Goal: Task Accomplishment & Management: Manage account settings

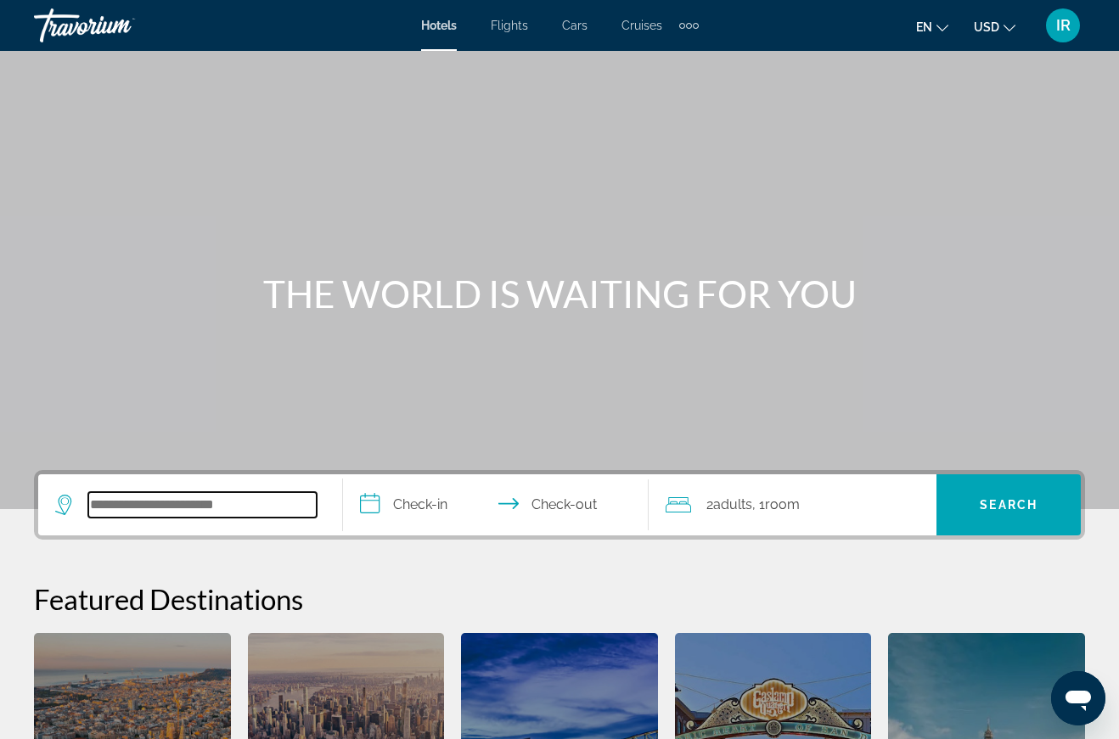
click at [264, 504] on input "Search widget" at bounding box center [202, 504] width 228 height 25
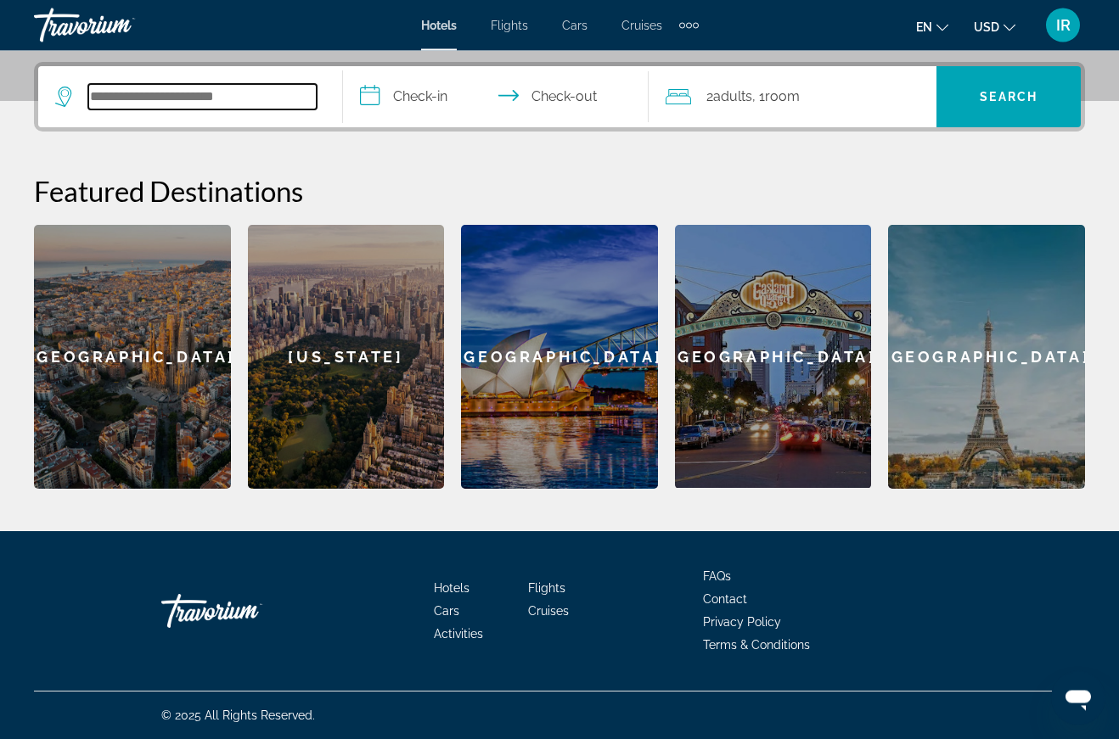
scroll to position [408, 0]
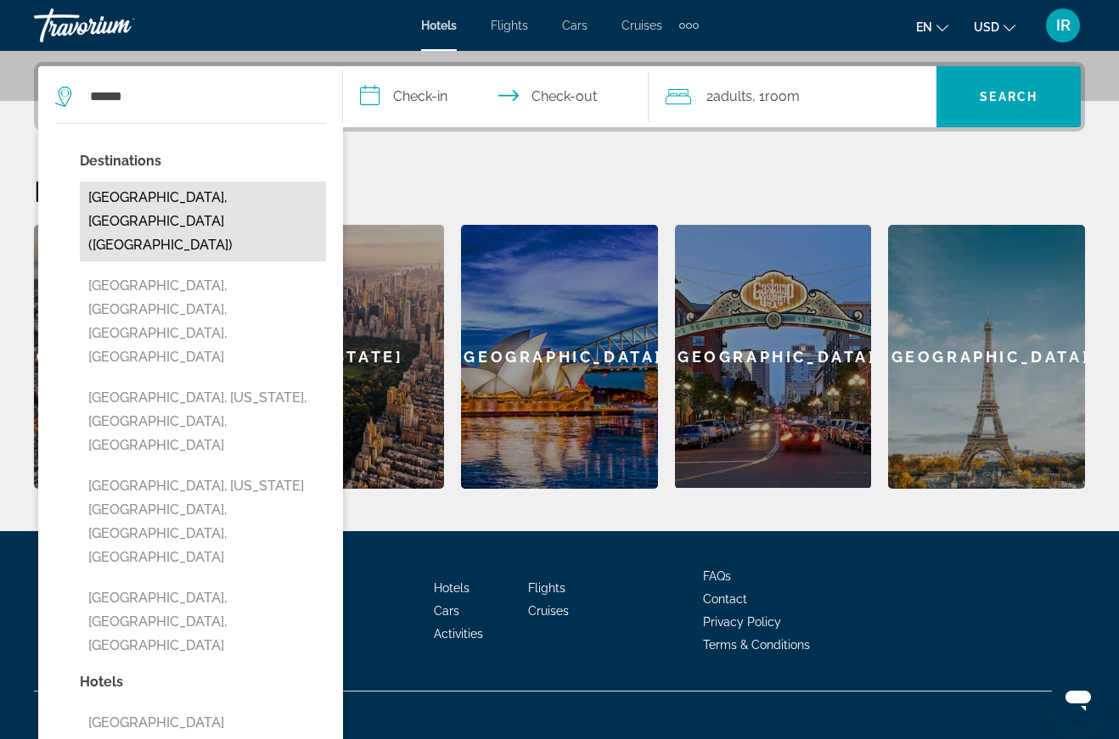
click at [185, 200] on button "[GEOGRAPHIC_DATA], [GEOGRAPHIC_DATA] ([GEOGRAPHIC_DATA])" at bounding box center [203, 222] width 246 height 80
type input "**********"
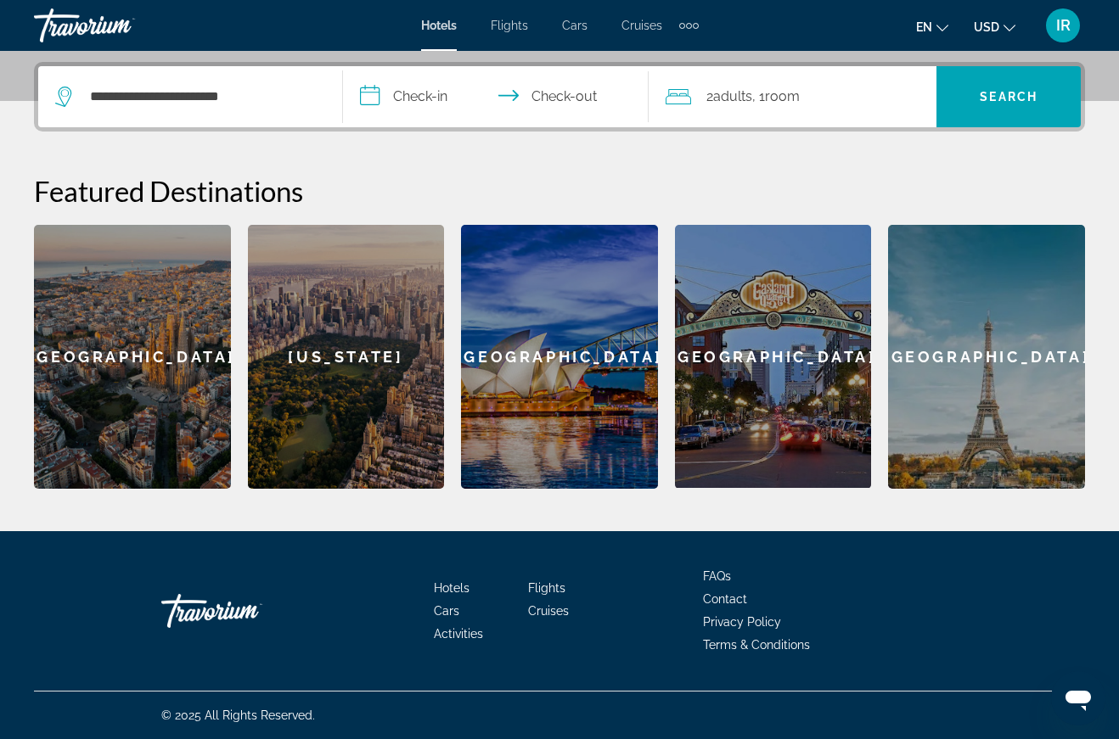
click at [426, 99] on input "**********" at bounding box center [499, 99] width 312 height 66
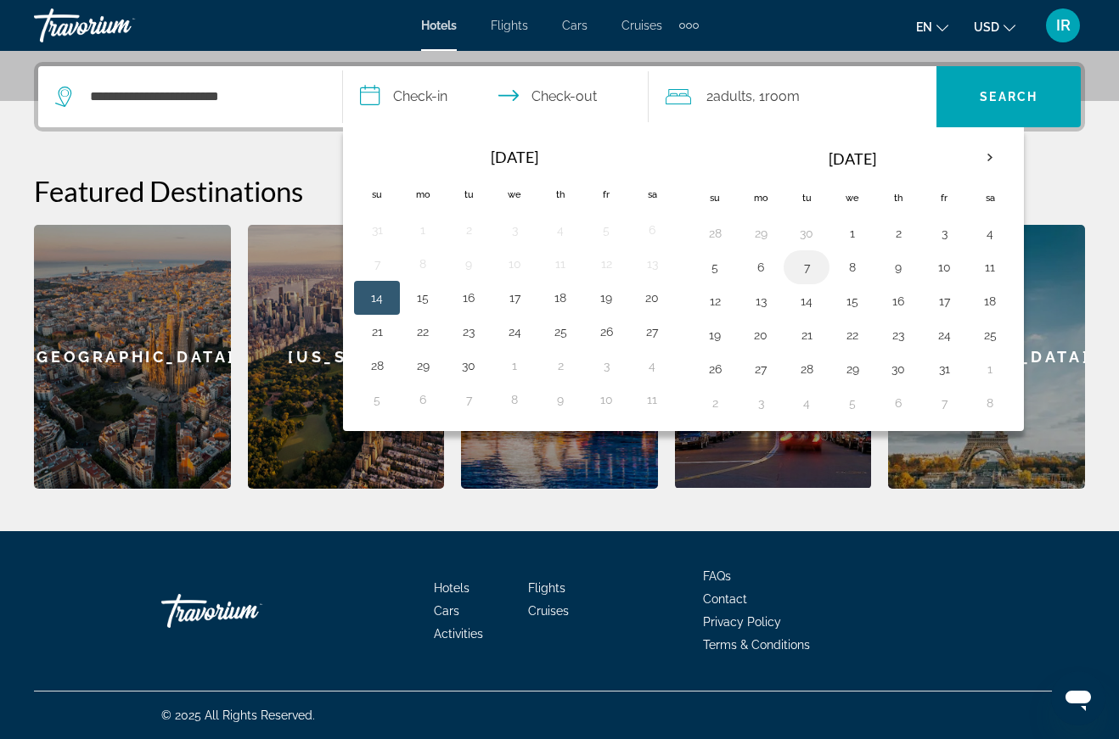
click at [811, 273] on button "7" at bounding box center [806, 268] width 27 height 24
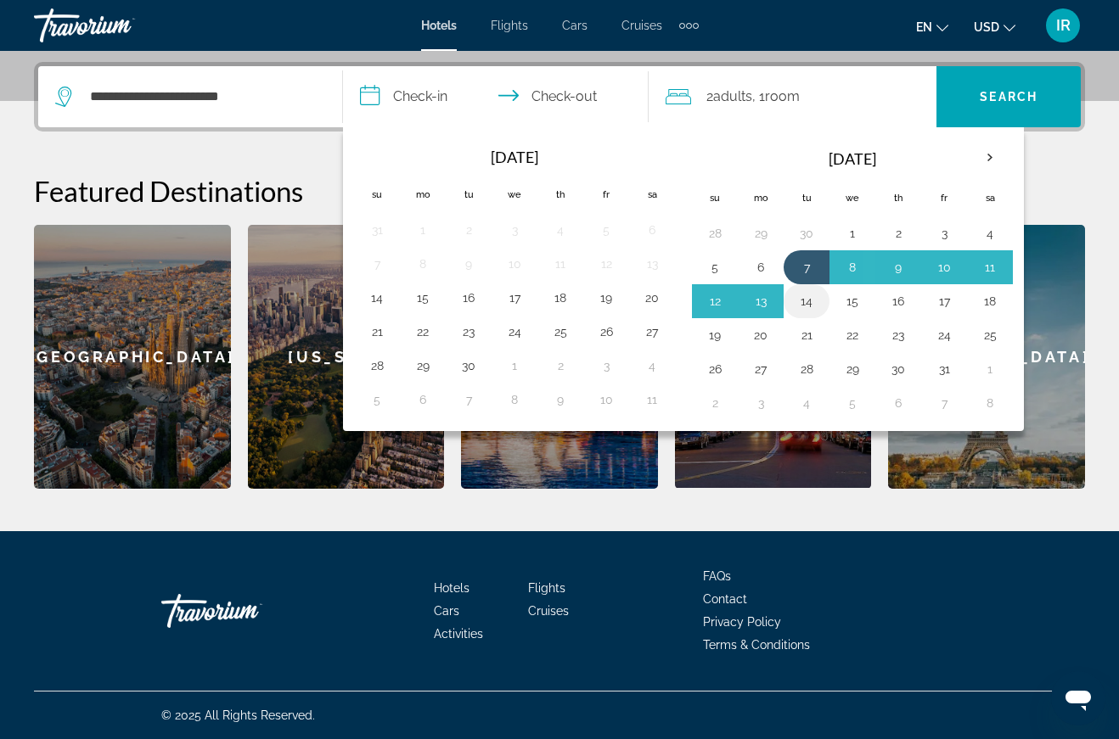
click at [808, 301] on button "14" at bounding box center [806, 301] width 27 height 24
type input "**********"
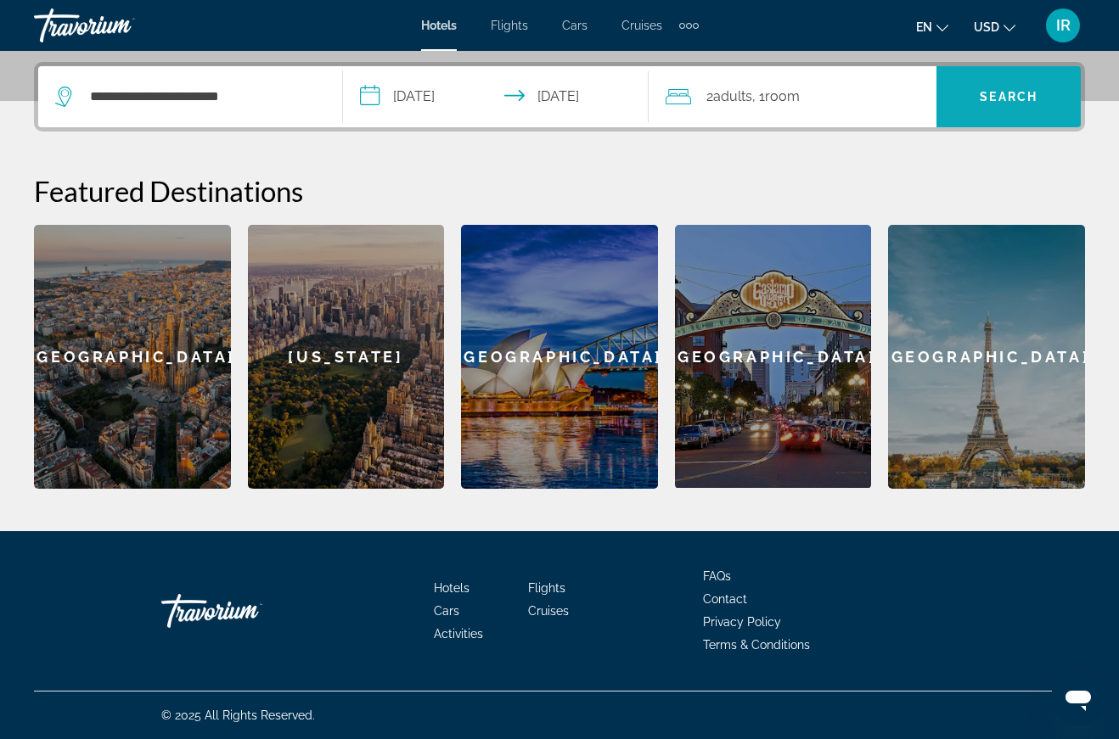
click at [978, 104] on span "Search widget" at bounding box center [1008, 96] width 144 height 41
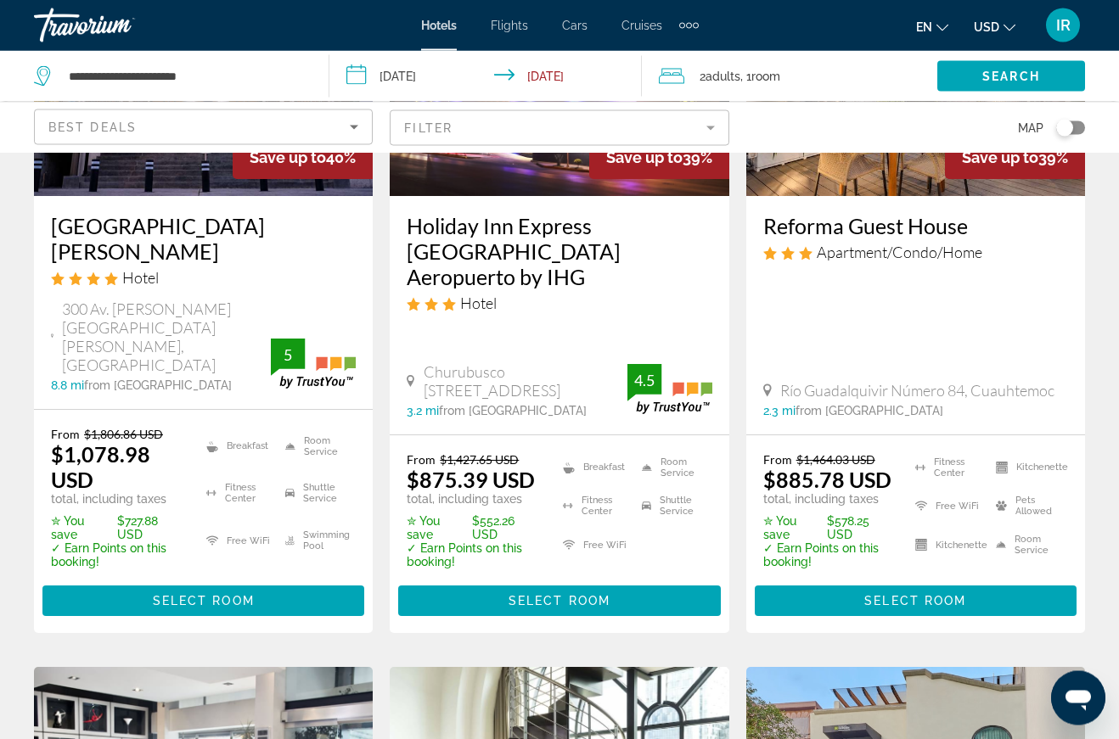
scroll to position [1031, 0]
click at [645, 25] on span "Cruises" at bounding box center [641, 26] width 41 height 14
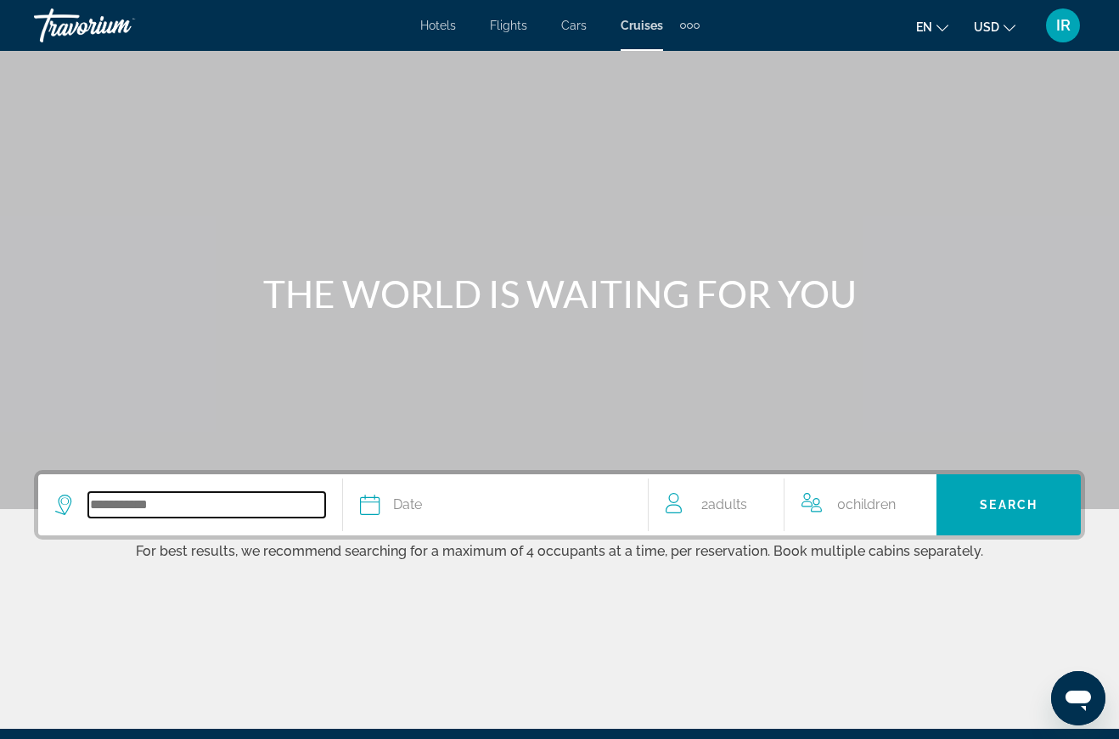
click at [121, 511] on input "Search widget" at bounding box center [206, 504] width 237 height 25
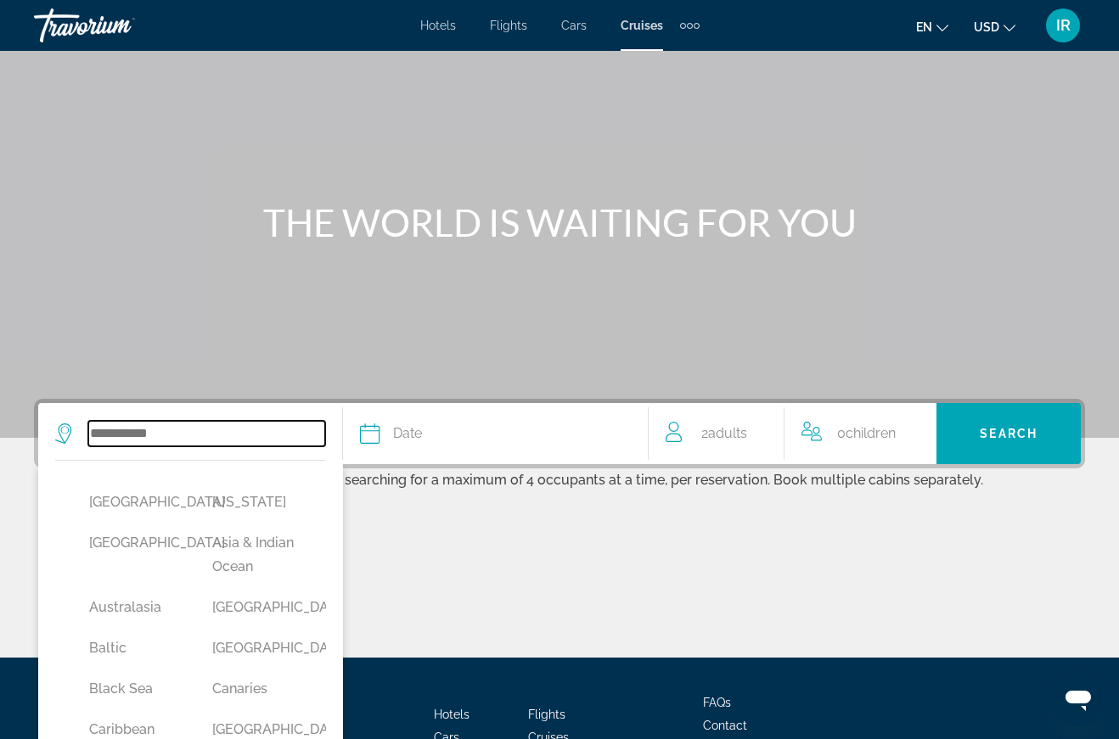
scroll to position [197, 0]
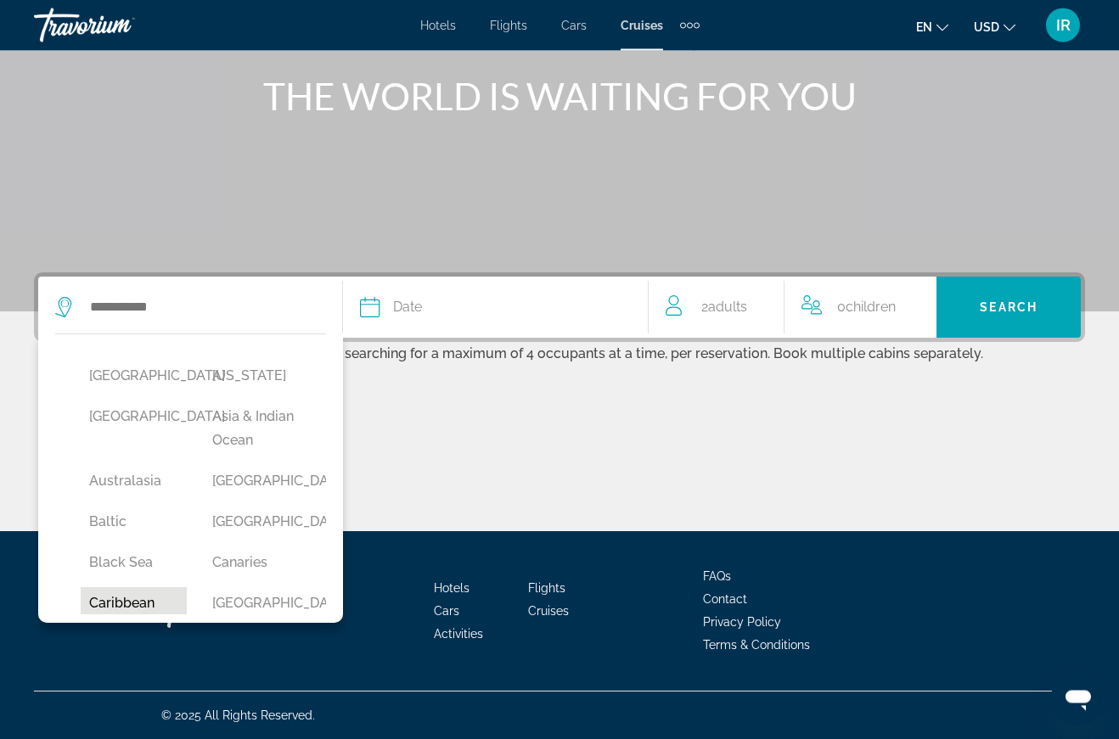
click at [148, 613] on button "Caribbean" at bounding box center [134, 604] width 106 height 32
type input "*********"
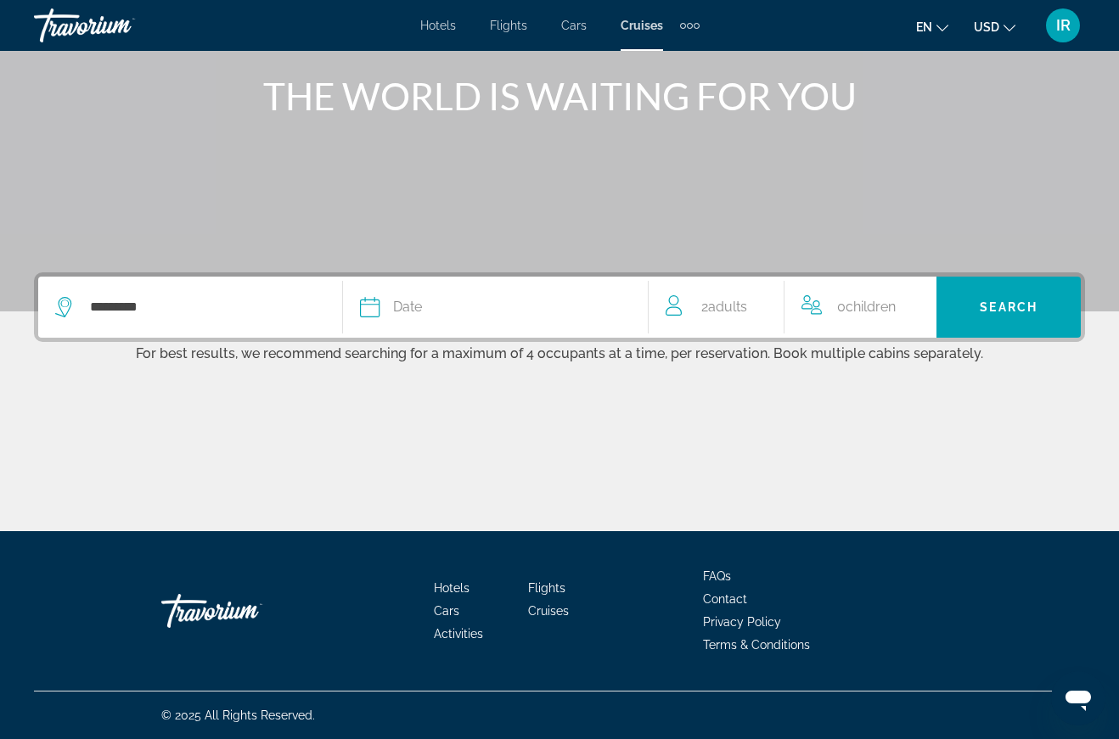
click at [405, 314] on span "Date" at bounding box center [407, 307] width 29 height 24
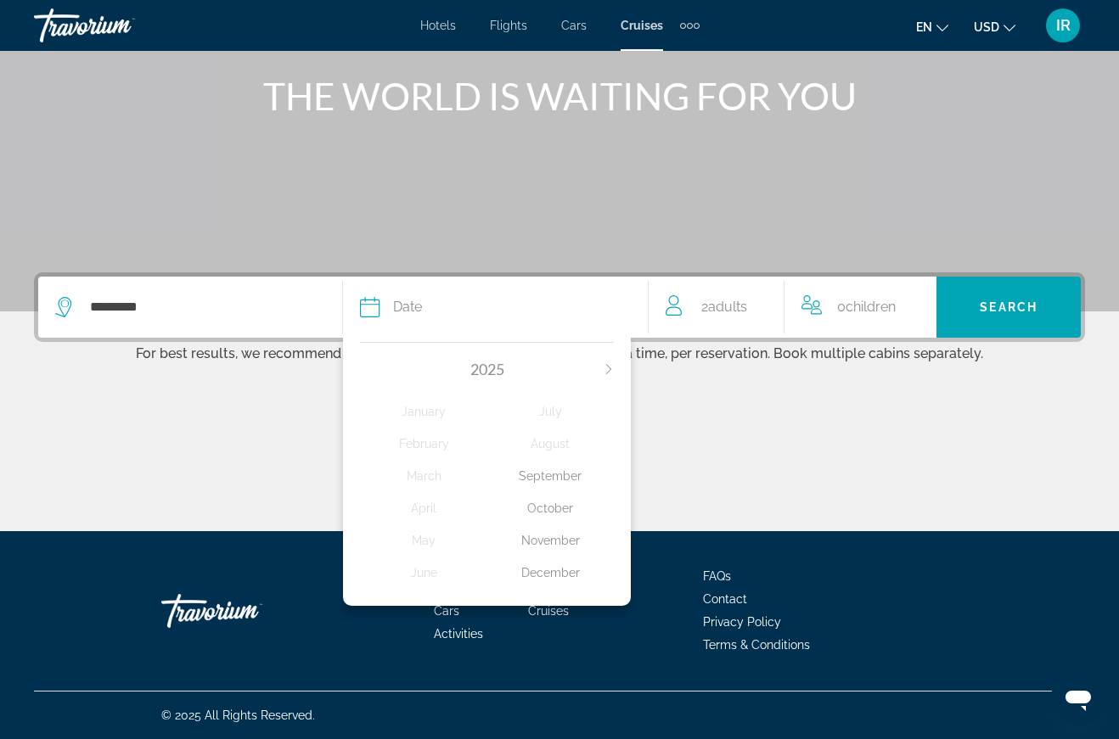
click at [545, 503] on div "October" at bounding box center [550, 508] width 126 height 31
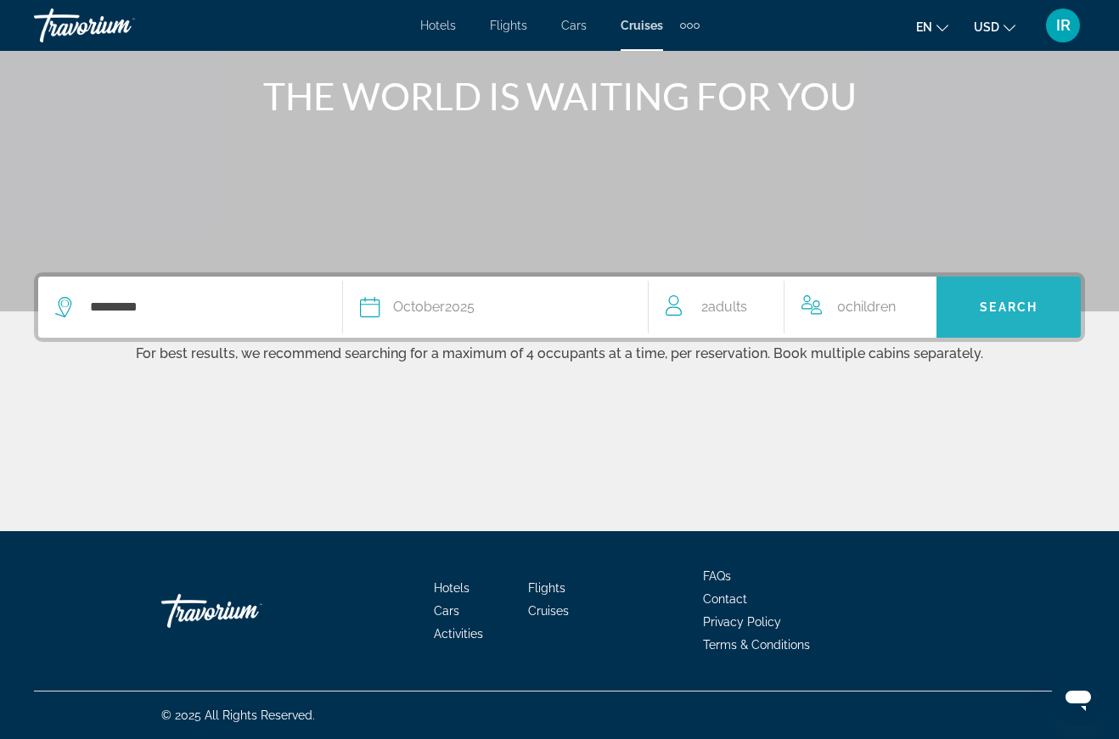
click at [1003, 317] on span "Search widget" at bounding box center [1008, 307] width 144 height 41
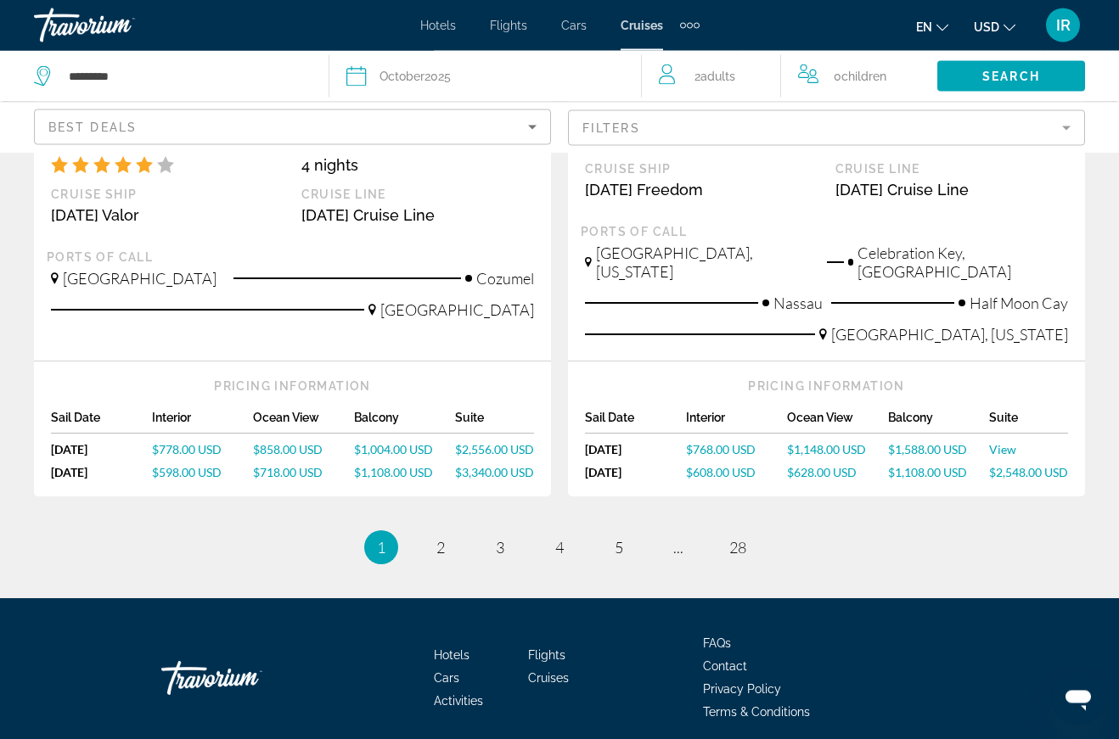
scroll to position [2039, 0]
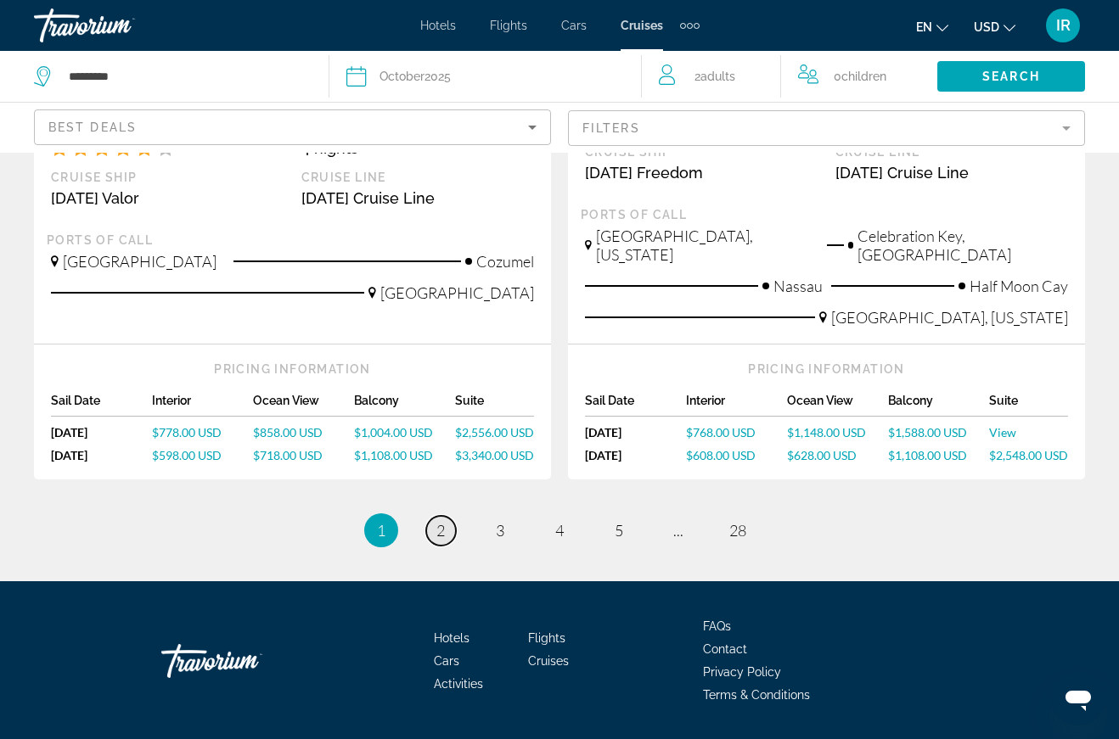
click at [440, 516] on link "page 2" at bounding box center [441, 531] width 30 height 30
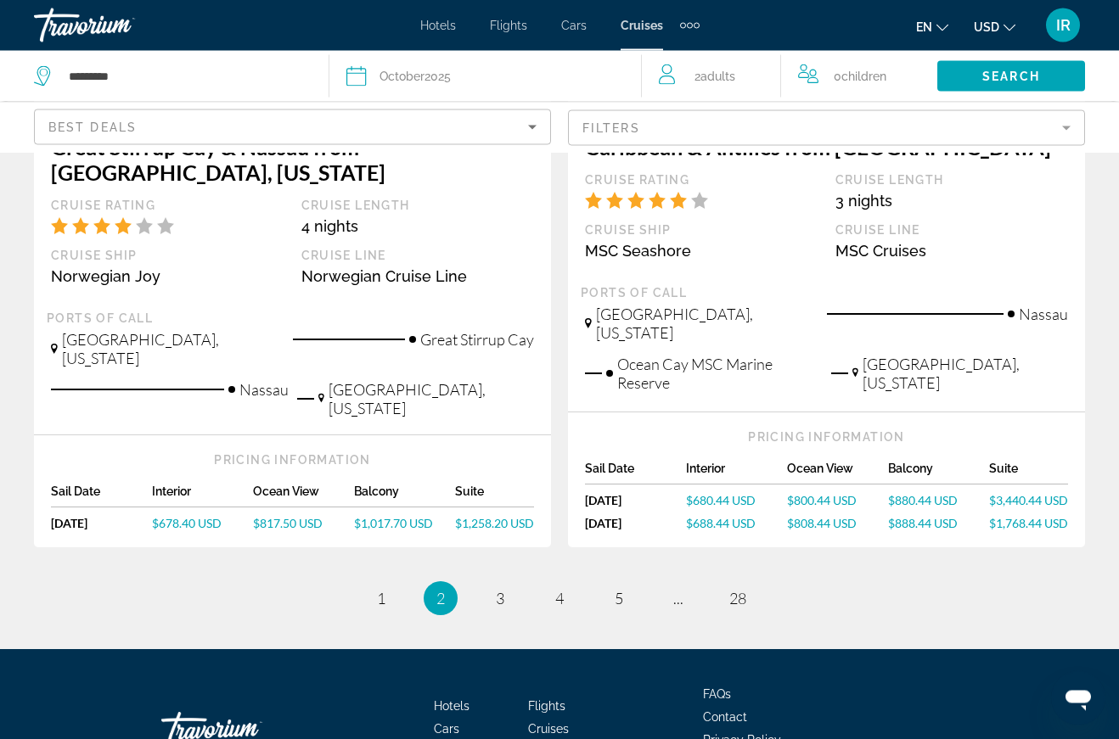
scroll to position [1995, 0]
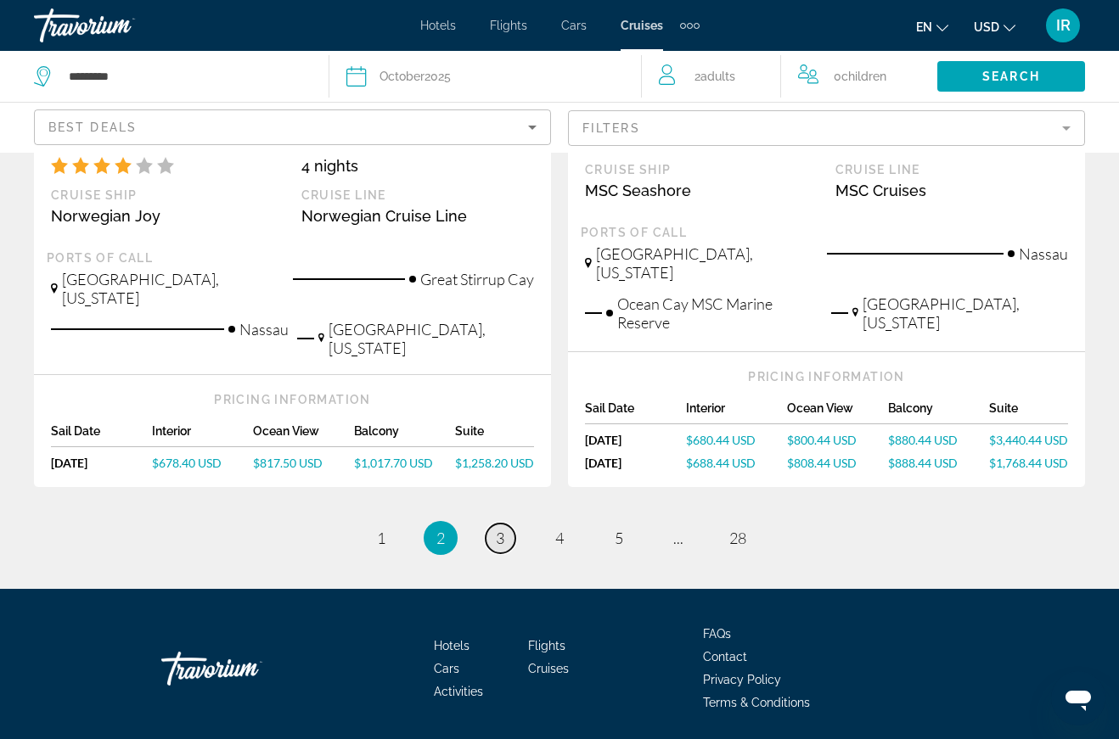
click at [501, 524] on link "page 3" at bounding box center [501, 539] width 30 height 30
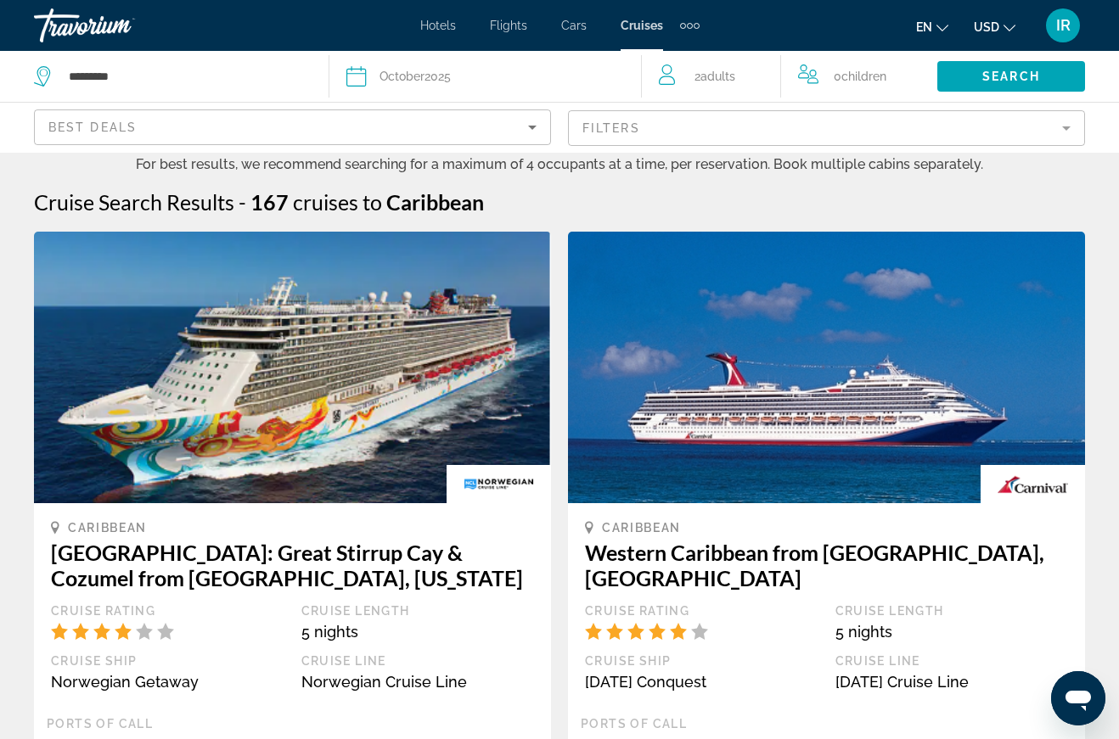
click at [441, 73] on div "[DATE]" at bounding box center [414, 77] width 71 height 24
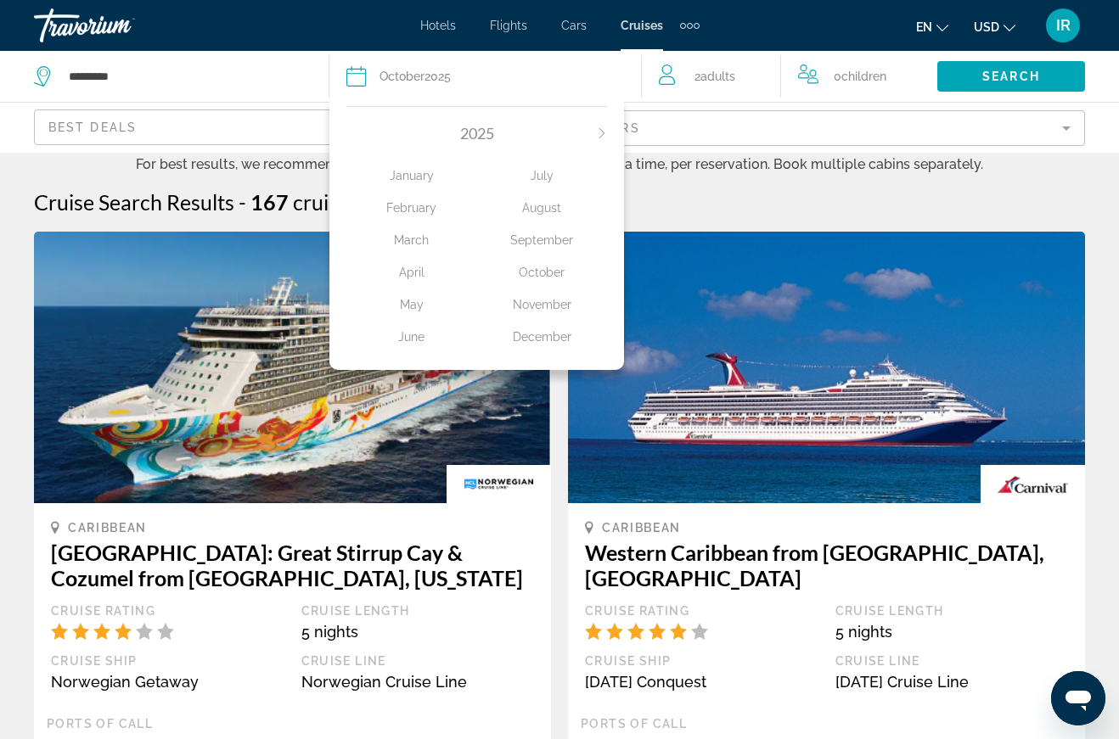
click at [559, 299] on div "November" at bounding box center [542, 304] width 131 height 31
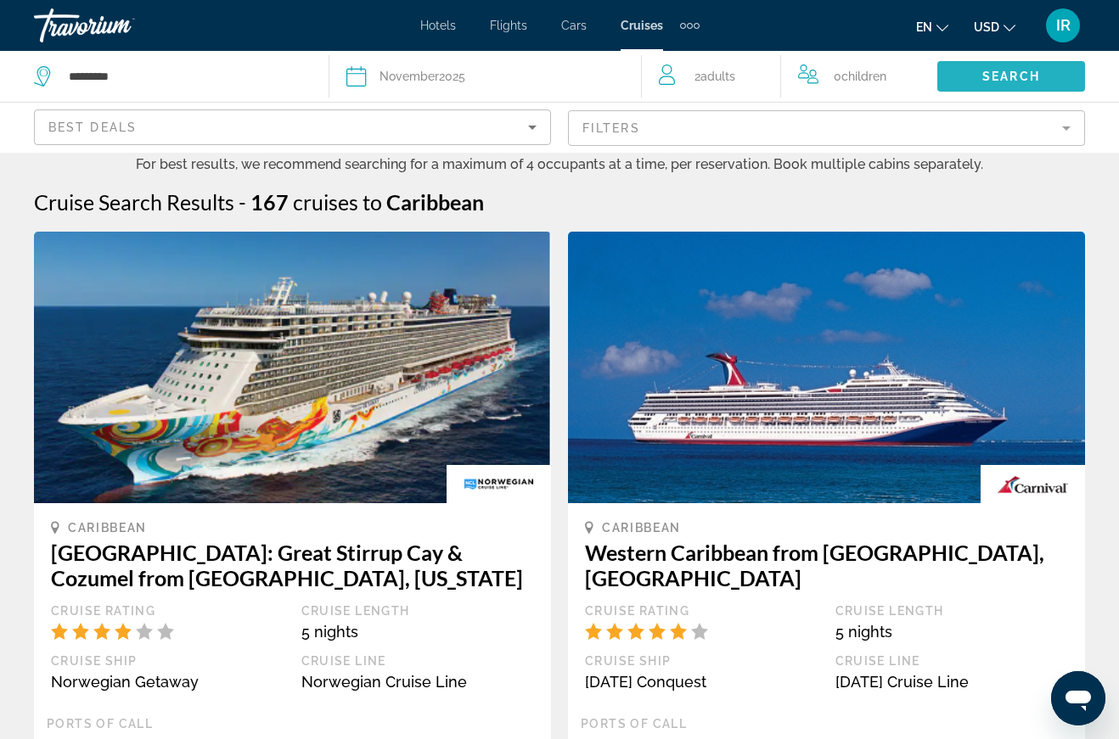
click at [1021, 66] on span "Search widget" at bounding box center [1011, 76] width 148 height 41
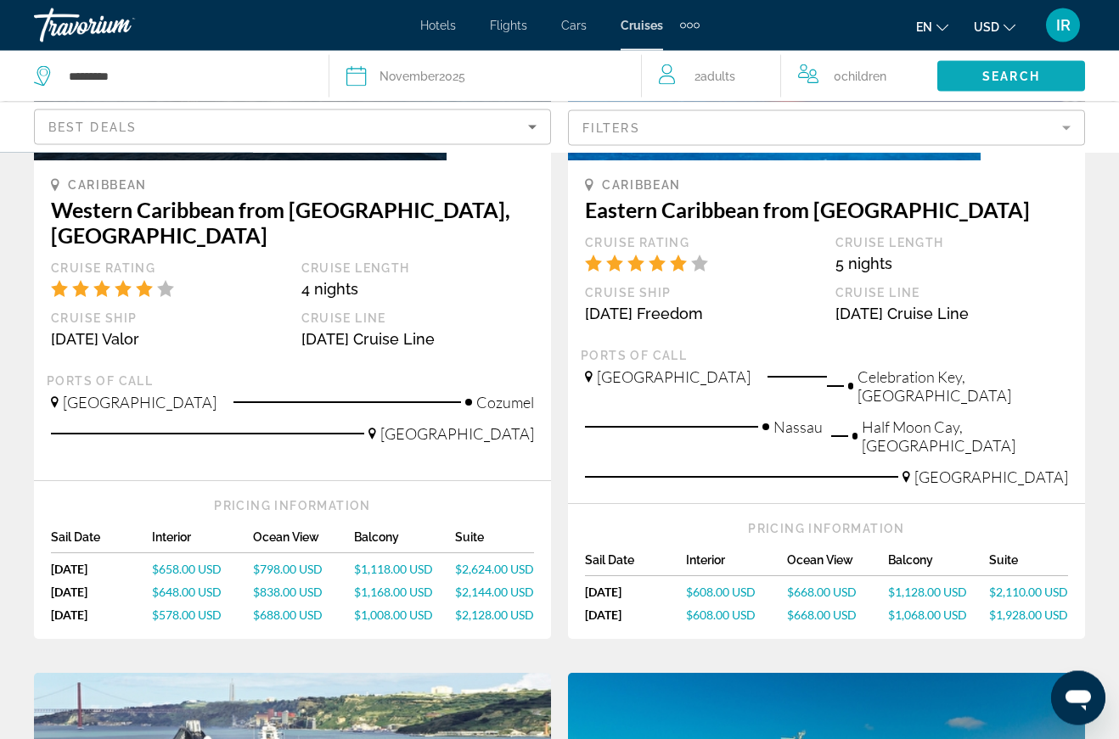
scroll to position [1107, 0]
click at [818, 585] on span "$668.00 USD" at bounding box center [822, 592] width 70 height 14
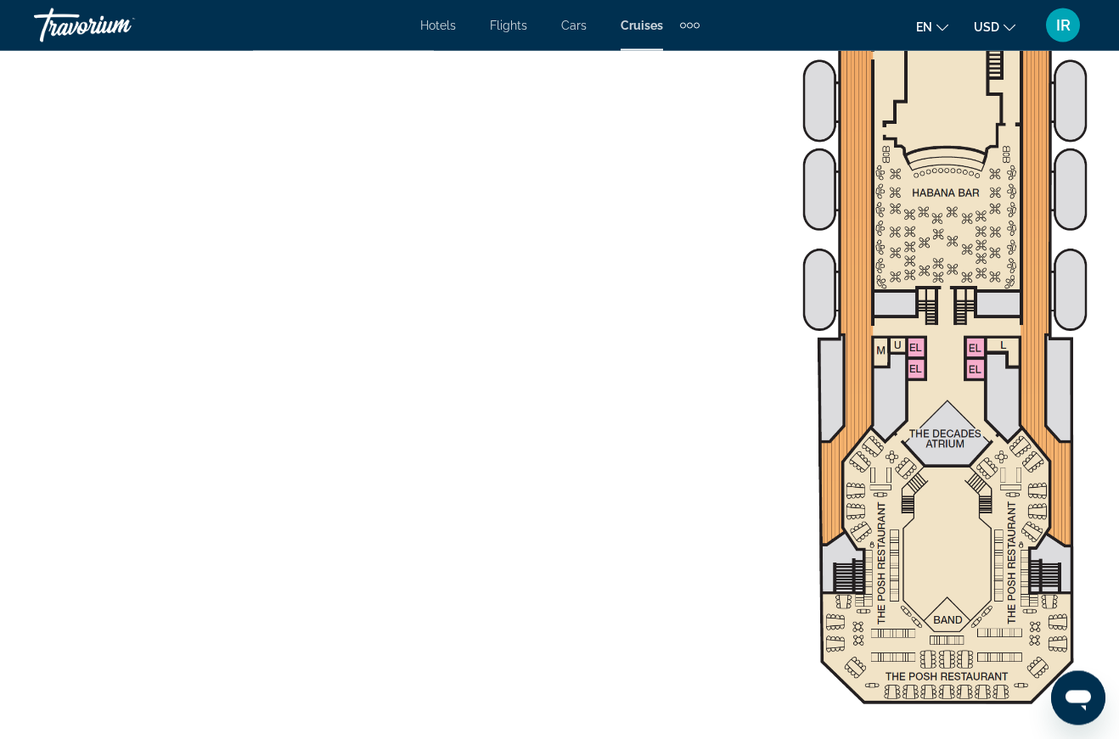
scroll to position [4561, 0]
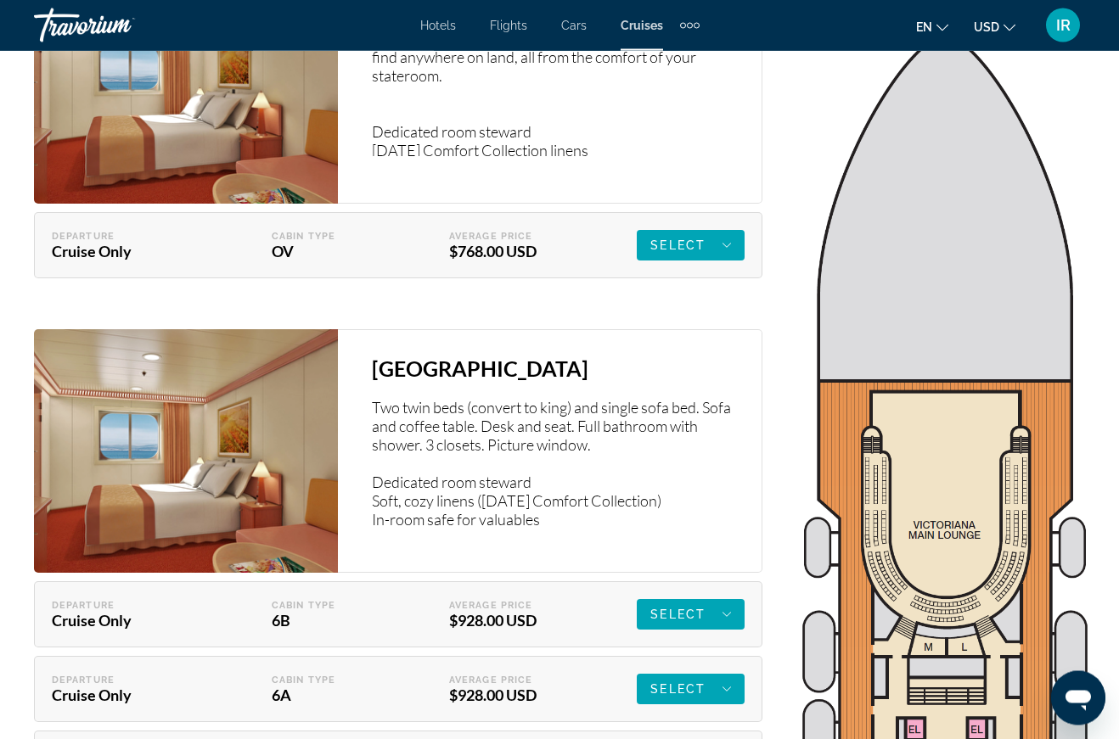
scroll to position [3127, 0]
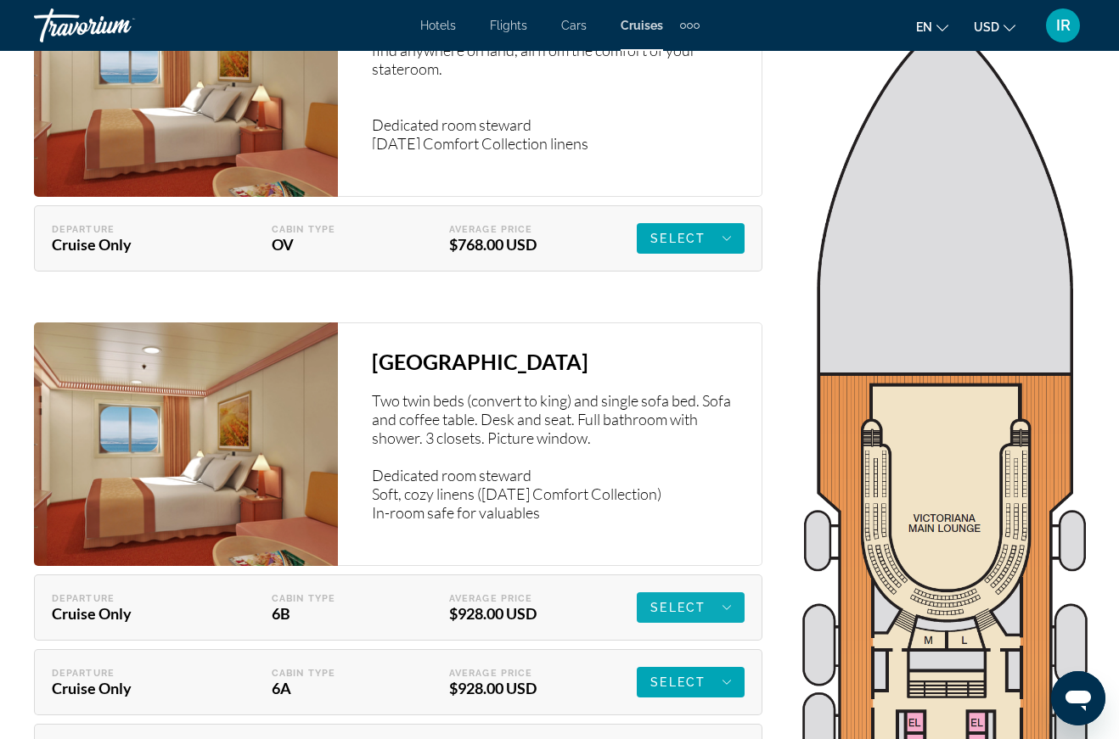
click at [696, 614] on span "Select" at bounding box center [677, 608] width 55 height 14
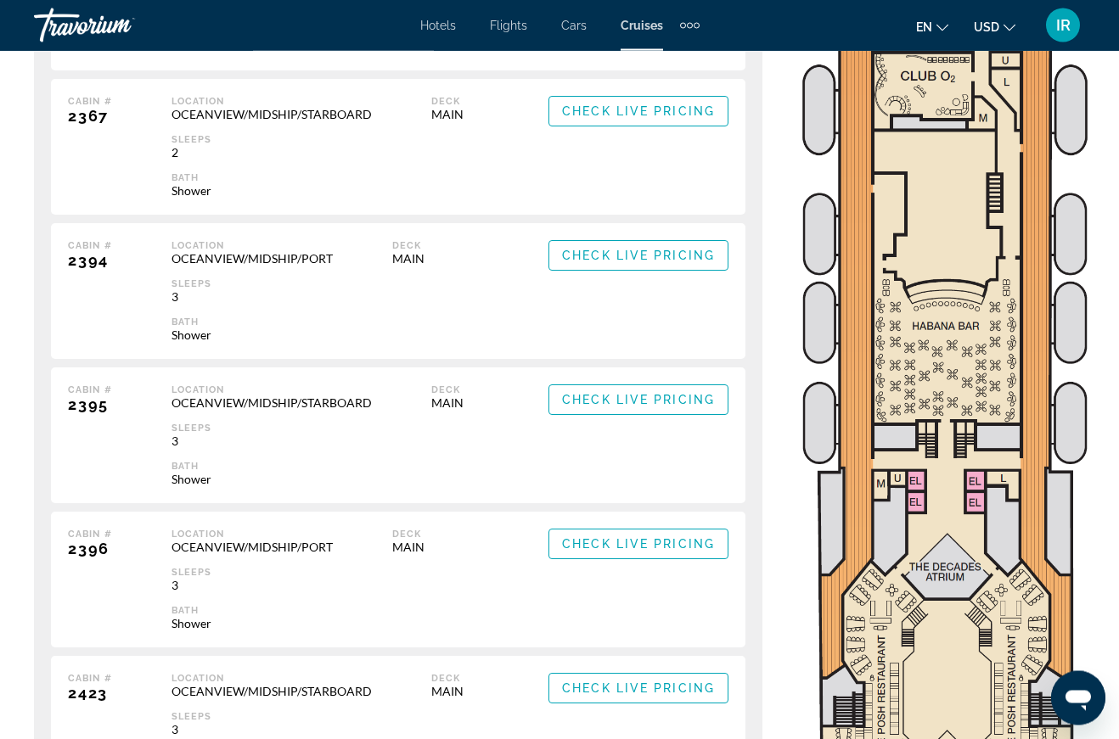
scroll to position [4428, 0]
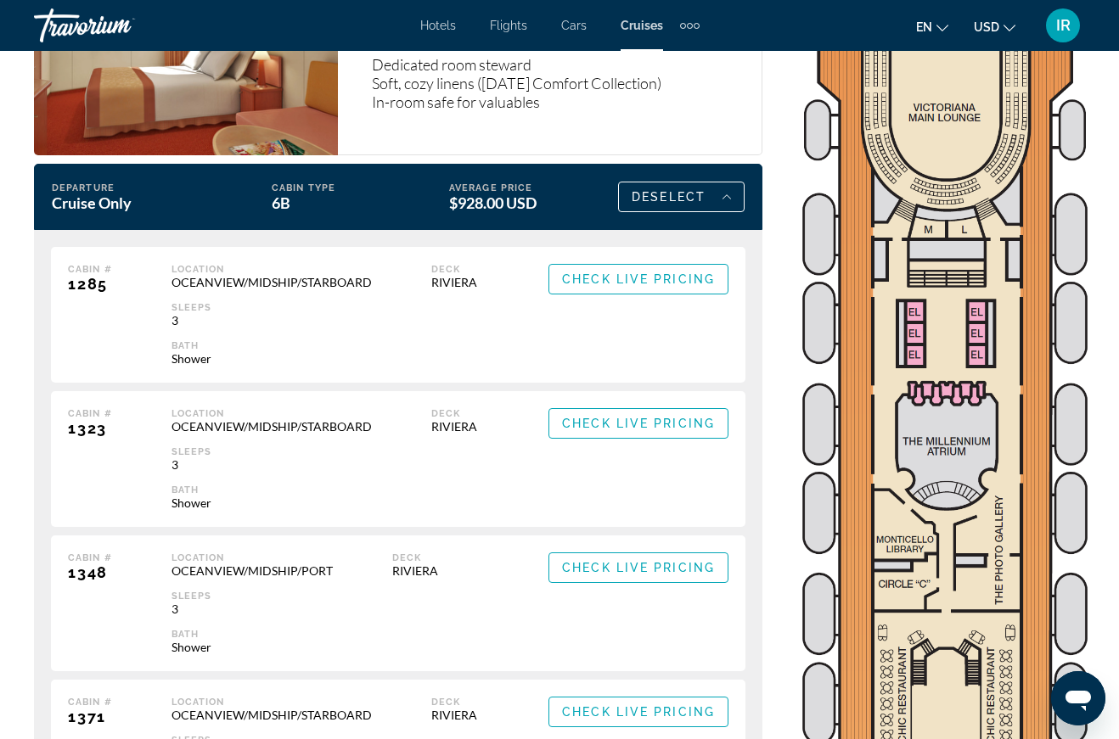
scroll to position [3537, 0]
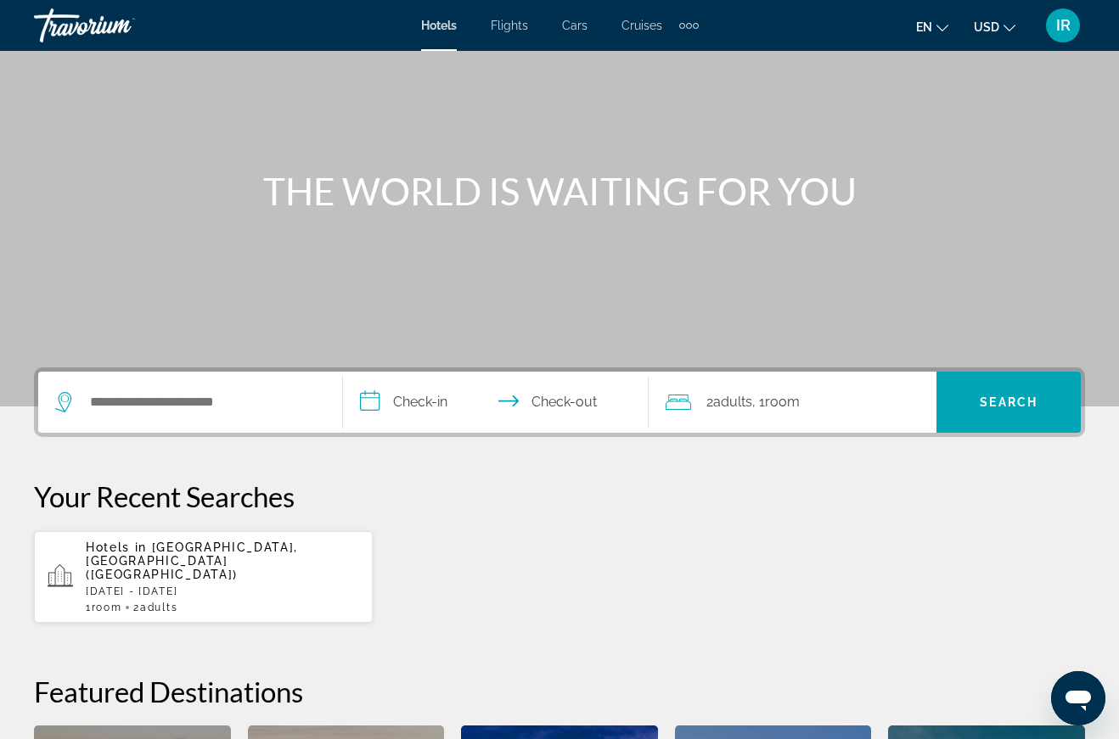
scroll to position [144, 0]
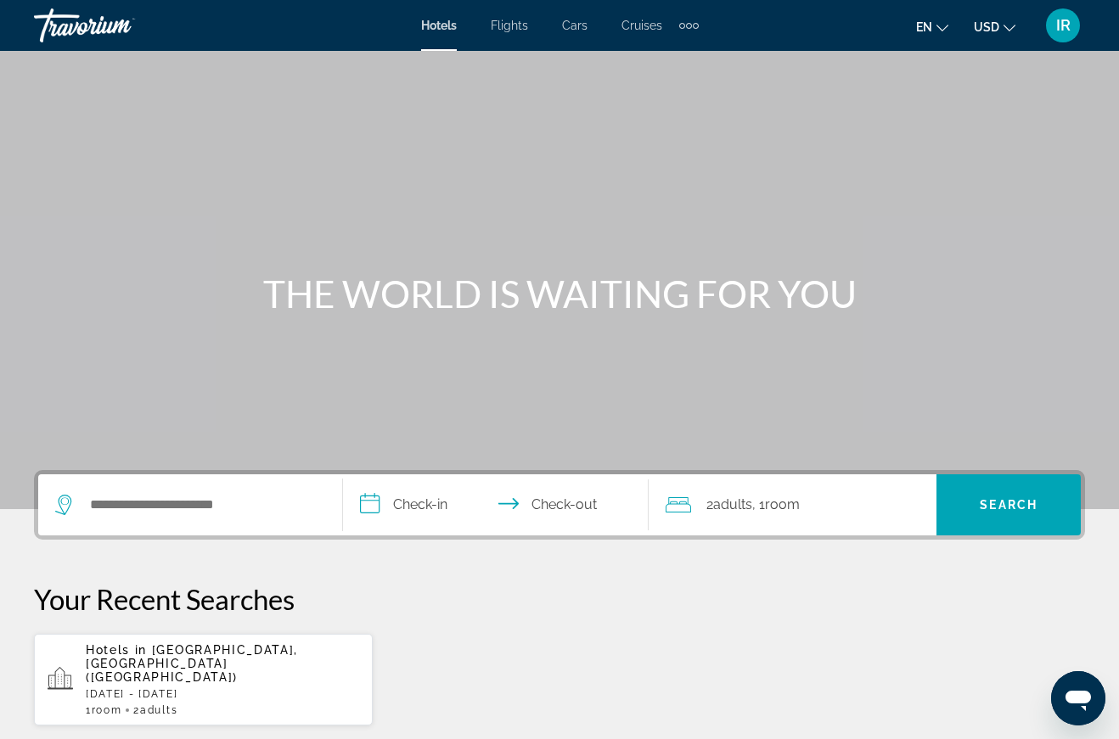
click at [1064, 32] on span "IR" at bounding box center [1063, 25] width 14 height 17
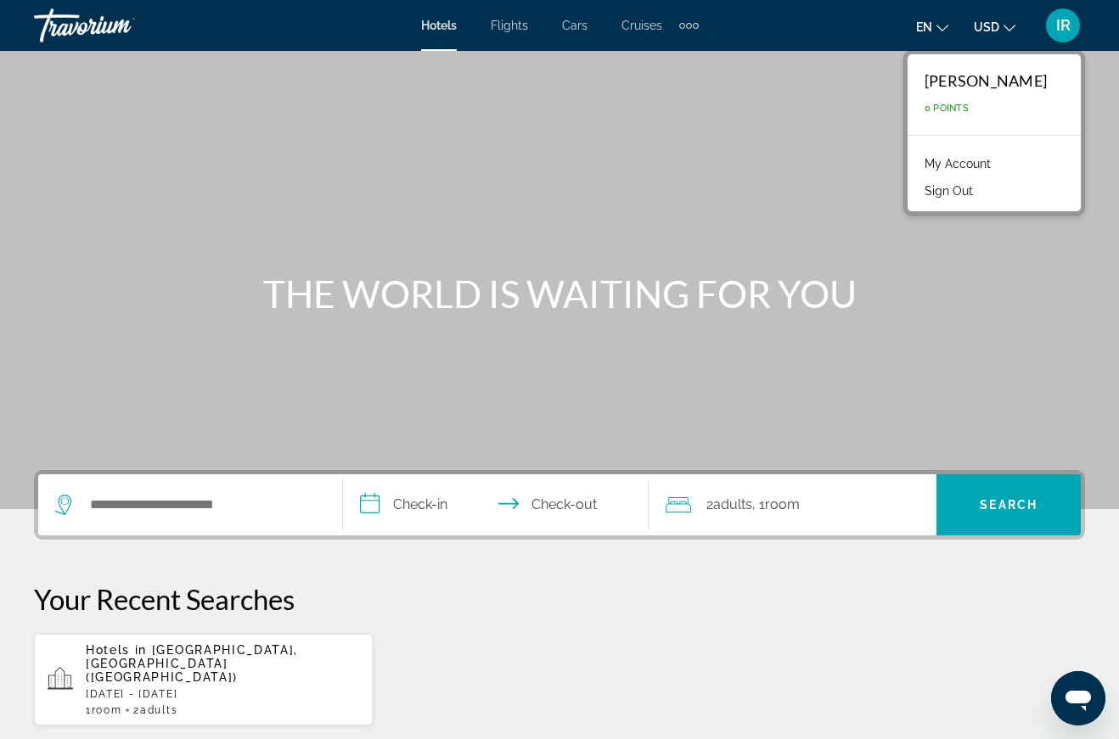
click at [969, 113] on span "0 Points" at bounding box center [946, 108] width 44 height 11
click at [954, 106] on span "0 Points" at bounding box center [946, 108] width 44 height 11
click at [954, 77] on div "[PERSON_NAME]" at bounding box center [985, 80] width 122 height 19
click at [982, 164] on link "My Account" at bounding box center [957, 164] width 83 height 22
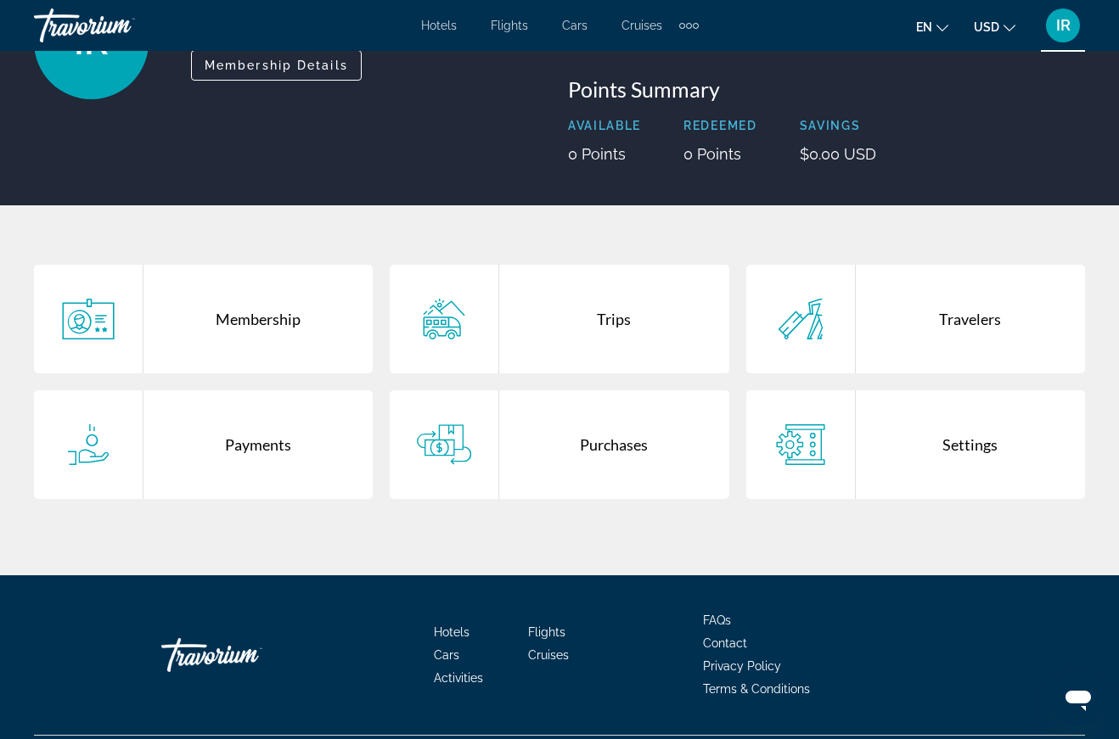
scroll to position [217, 0]
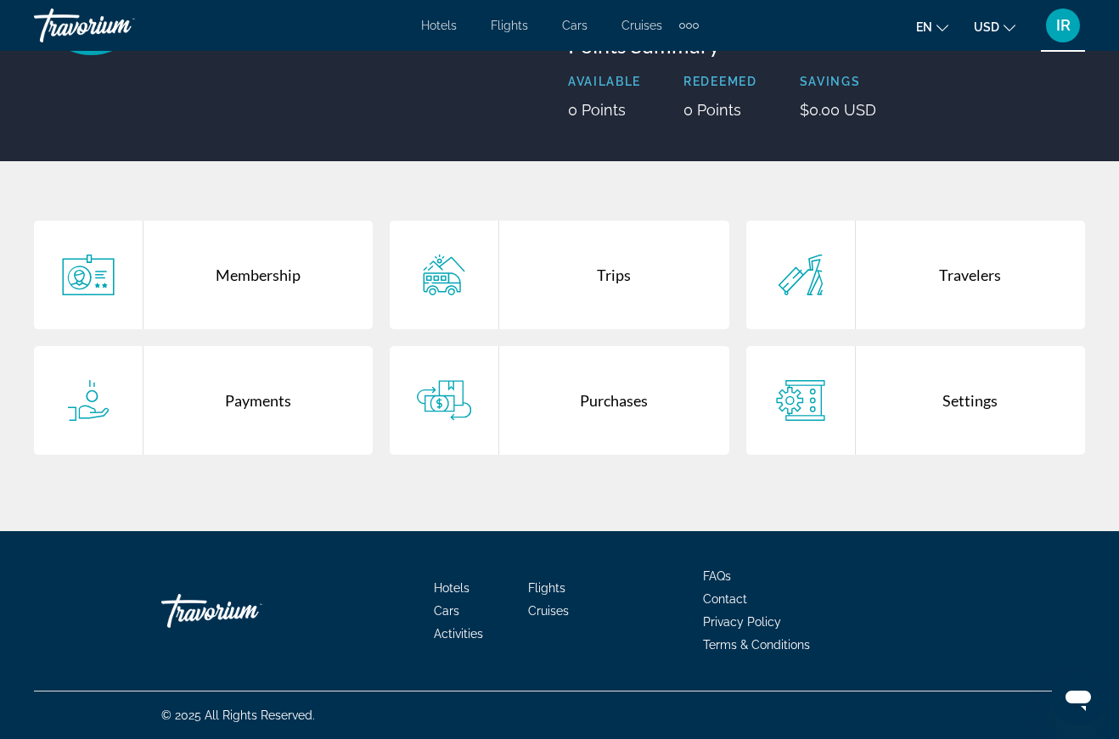
click at [256, 272] on div "Membership" at bounding box center [257, 275] width 229 height 109
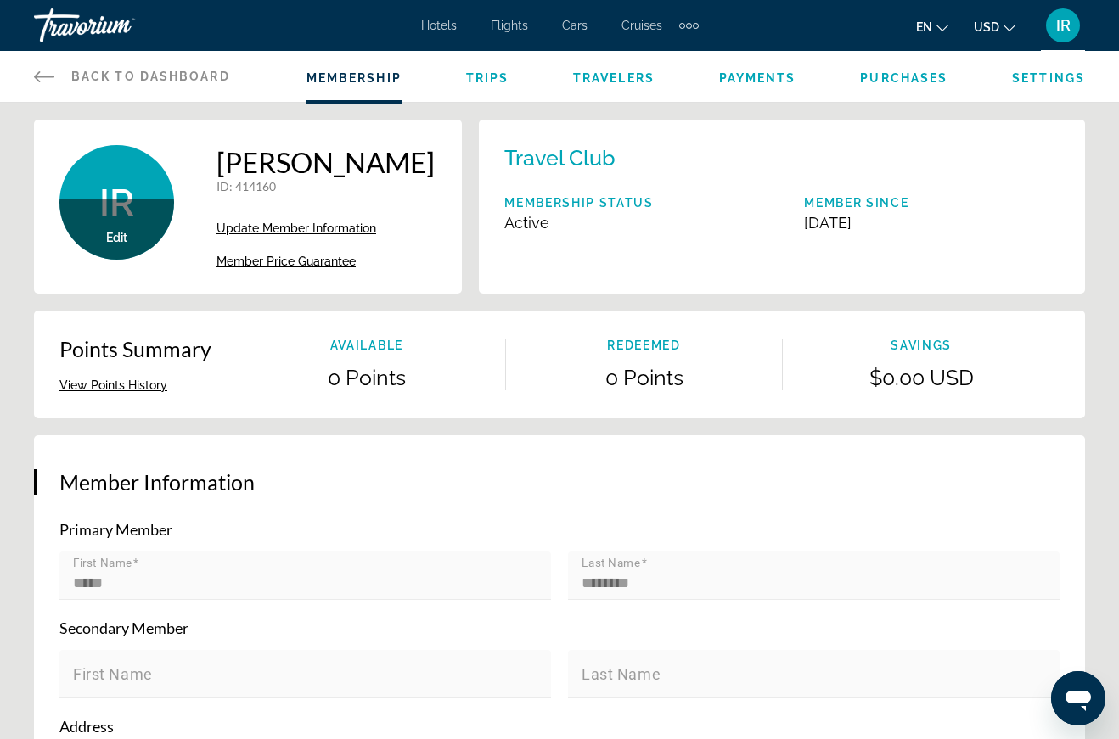
click at [105, 379] on button "View Points History" at bounding box center [113, 385] width 108 height 15
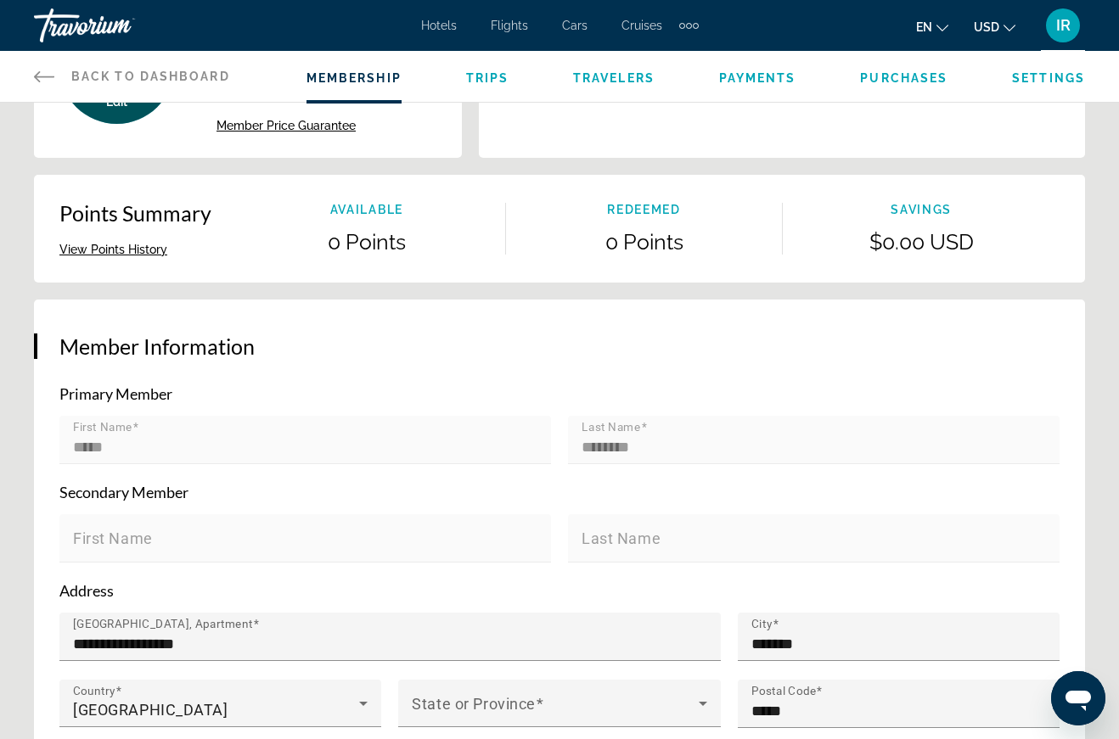
scroll to position [134, 0]
click at [1064, 25] on span "IR" at bounding box center [1063, 25] width 14 height 17
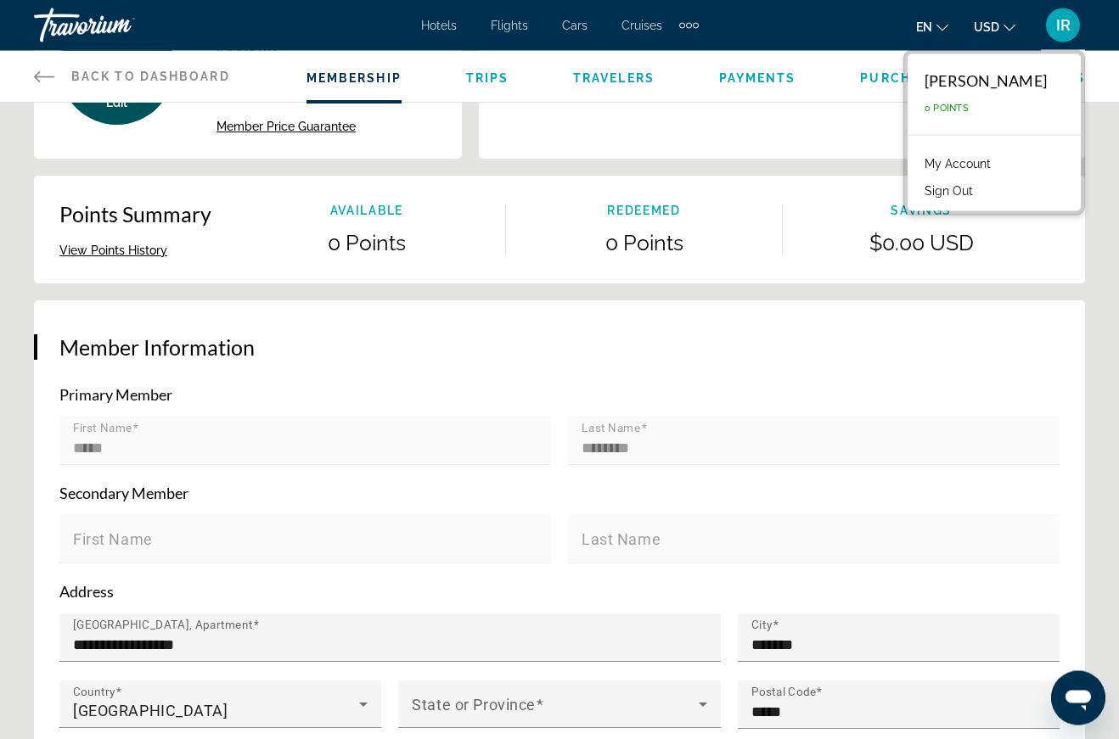
scroll to position [135, 0]
click at [966, 190] on button "Sign Out" at bounding box center [948, 191] width 65 height 22
